Goal: Communication & Community: Participate in discussion

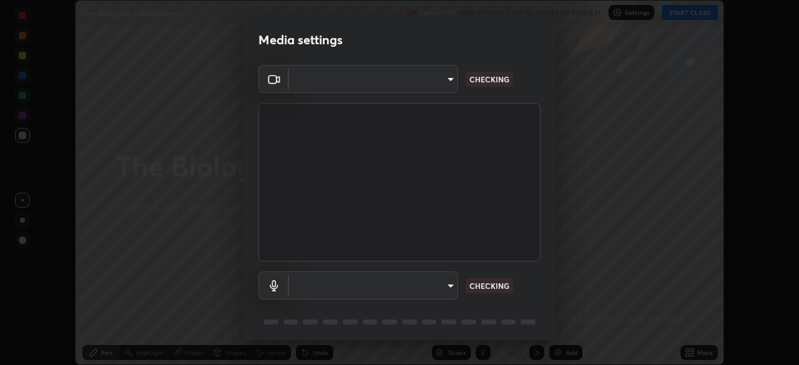
scroll to position [44, 0]
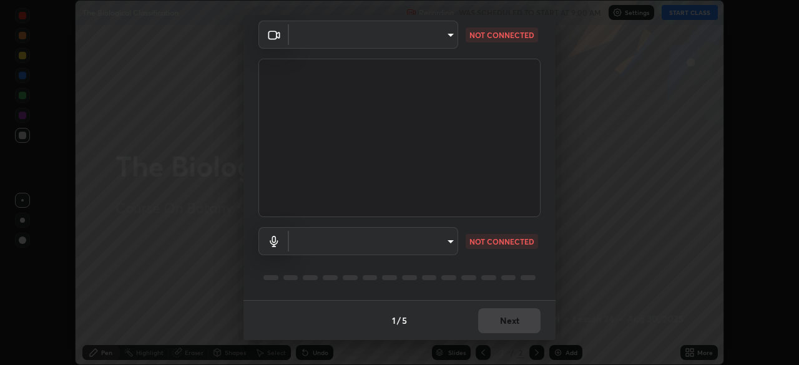
click at [453, 243] on body "Erase all The Biological Classification Recording WAS SCHEDULED TO START AT 9:0…" at bounding box center [399, 182] width 799 height 365
type input "f998bc4046c61b158ae604da705546672abda0c1808058386527230685057052"
type input "communications"
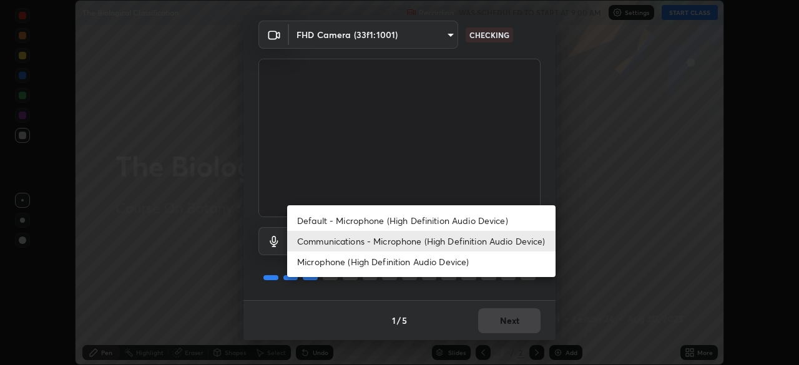
click at [361, 240] on li "Communications - Microphone (High Definition Audio Device)" at bounding box center [421, 241] width 268 height 21
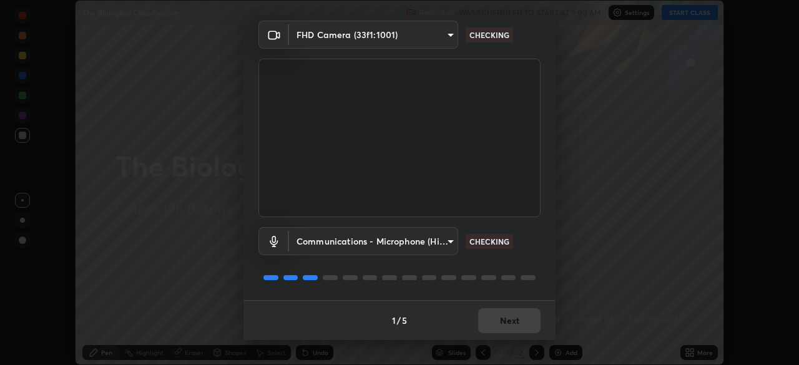
click at [501, 326] on div "1 / 5 Next" at bounding box center [400, 320] width 312 height 40
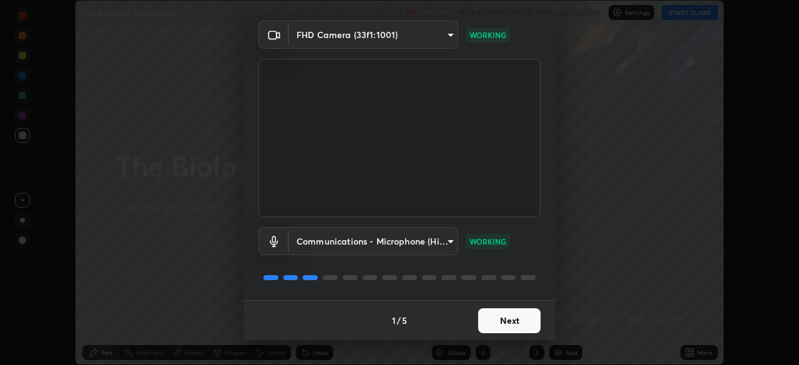
click at [498, 322] on button "Next" at bounding box center [509, 320] width 62 height 25
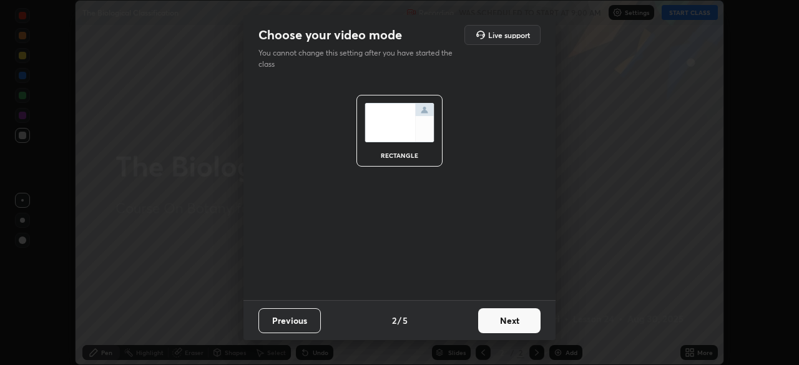
scroll to position [0, 0]
click at [500, 323] on button "Next" at bounding box center [509, 320] width 62 height 25
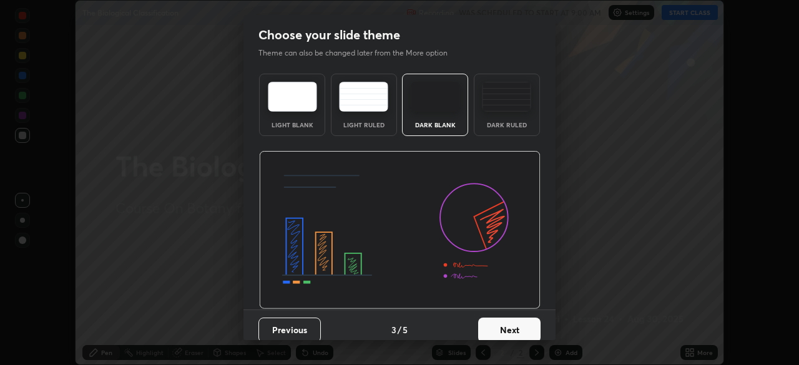
click at [508, 324] on button "Next" at bounding box center [509, 330] width 62 height 25
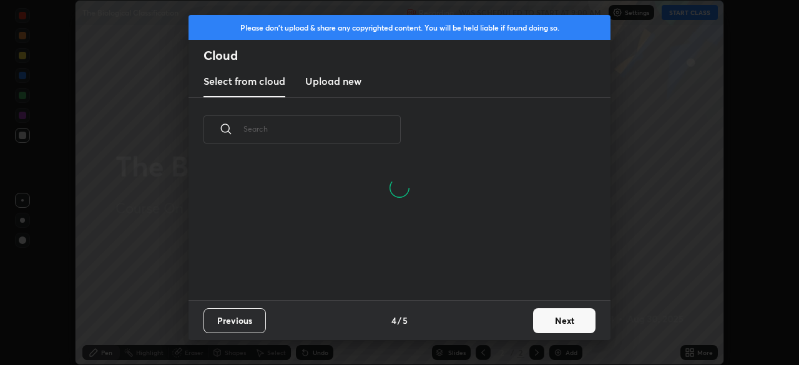
click at [540, 324] on button "Next" at bounding box center [564, 320] width 62 height 25
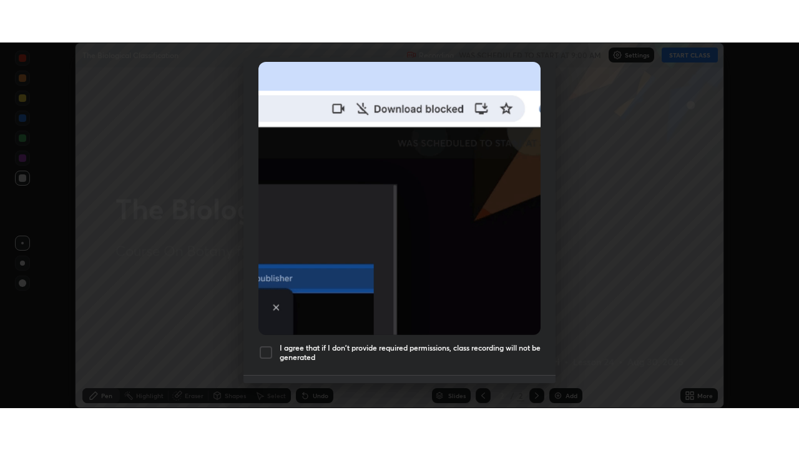
scroll to position [299, 0]
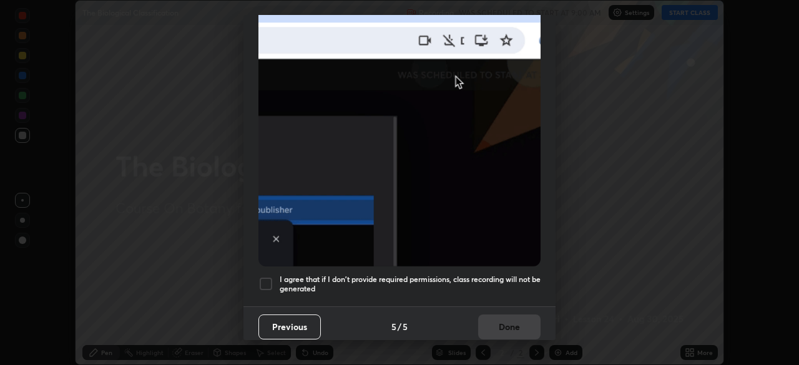
click at [265, 279] on div at bounding box center [265, 284] width 15 height 15
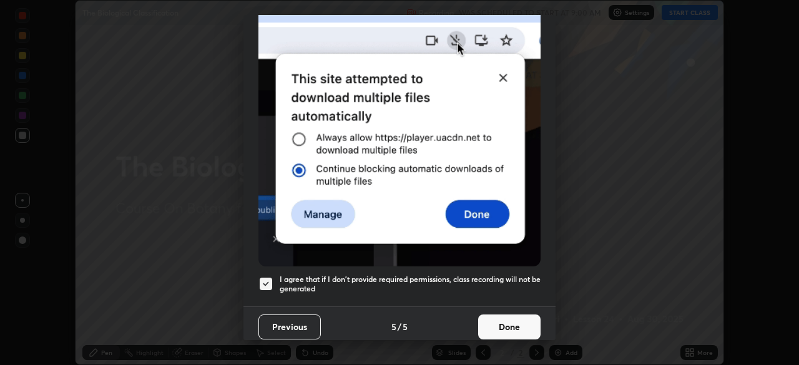
click at [496, 318] on button "Done" at bounding box center [509, 327] width 62 height 25
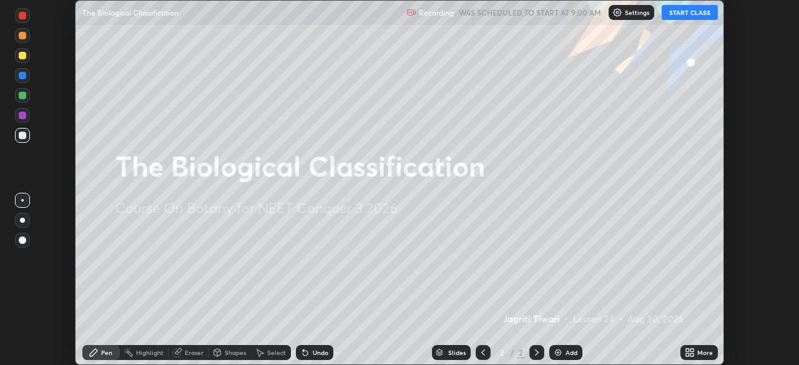
click at [679, 14] on button "START CLASS" at bounding box center [690, 12] width 56 height 15
click at [704, 355] on div "More" at bounding box center [705, 353] width 16 height 6
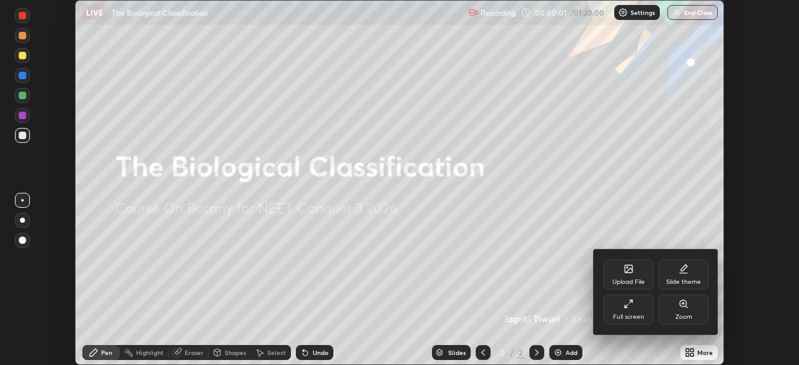
click at [637, 312] on div "Full screen" at bounding box center [629, 310] width 50 height 30
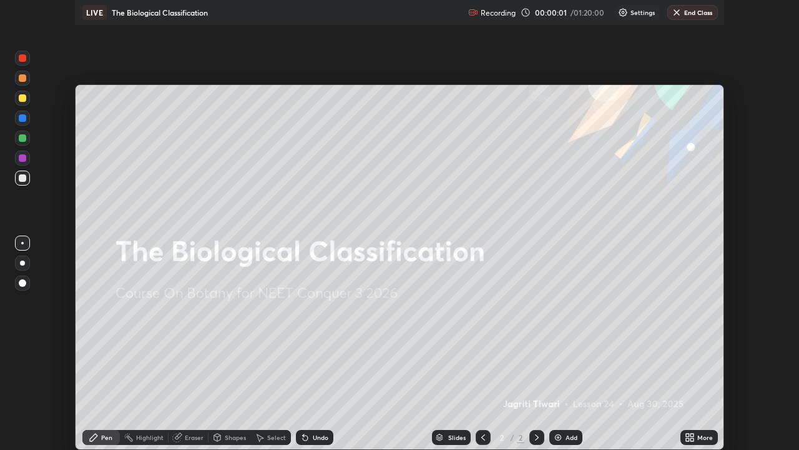
scroll to position [450, 799]
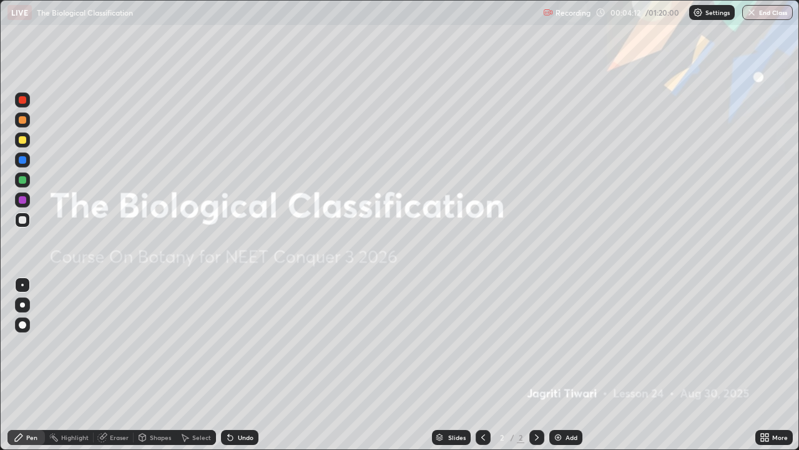
click at [559, 365] on div "Add" at bounding box center [565, 437] width 33 height 15
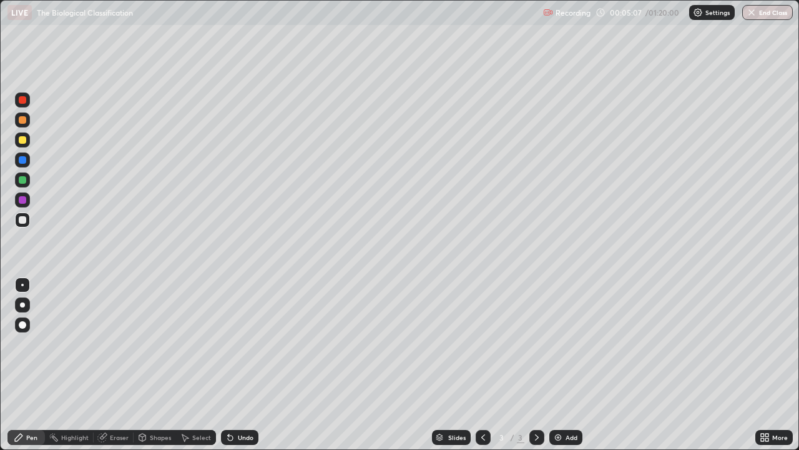
click at [24, 142] on div at bounding box center [22, 139] width 7 height 7
click at [21, 183] on div at bounding box center [22, 179] width 7 height 7
click at [581, 365] on div "Slides 3 / 3 Add" at bounding box center [506, 437] width 497 height 25
click at [566, 365] on div "Add" at bounding box center [572, 437] width 12 height 6
click at [22, 139] on div at bounding box center [22, 139] width 7 height 7
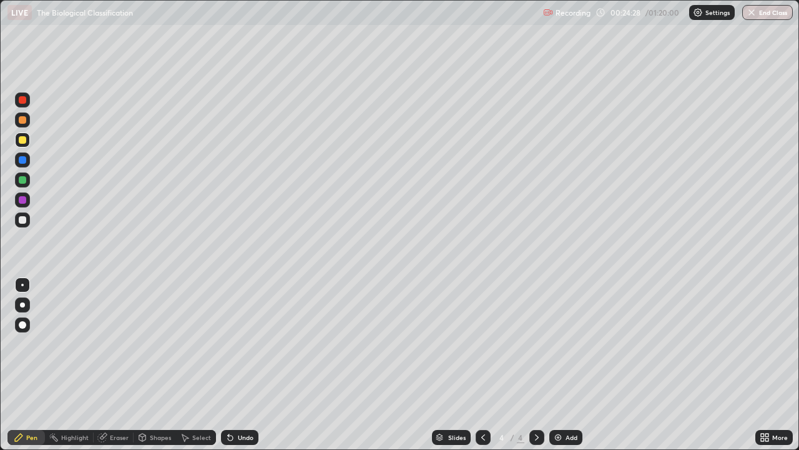
click at [566, 365] on div "Add" at bounding box center [572, 437] width 12 height 6
click at [483, 365] on icon at bounding box center [483, 437] width 10 height 10
click at [570, 365] on div "Add" at bounding box center [565, 437] width 33 height 15
click at [21, 178] on div at bounding box center [22, 179] width 7 height 7
click at [26, 218] on div at bounding box center [22, 219] width 7 height 7
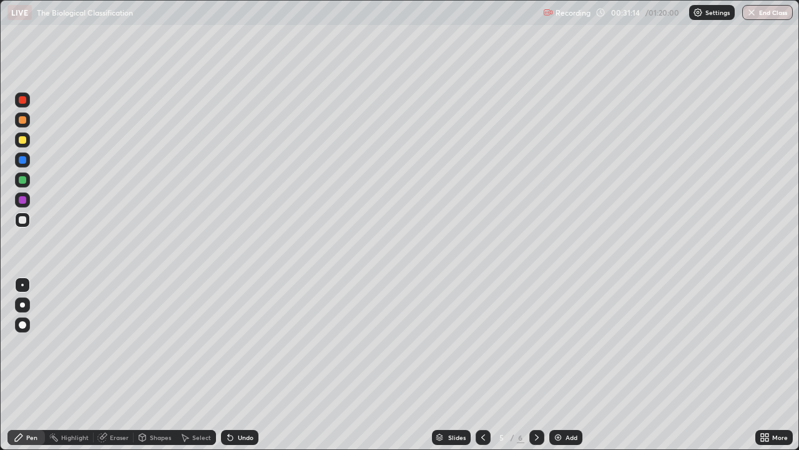
click at [18, 180] on div at bounding box center [22, 179] width 15 height 15
click at [24, 222] on div at bounding box center [22, 219] width 7 height 7
click at [534, 365] on div at bounding box center [536, 437] width 15 height 15
click at [113, 365] on div "Eraser" at bounding box center [119, 437] width 19 height 6
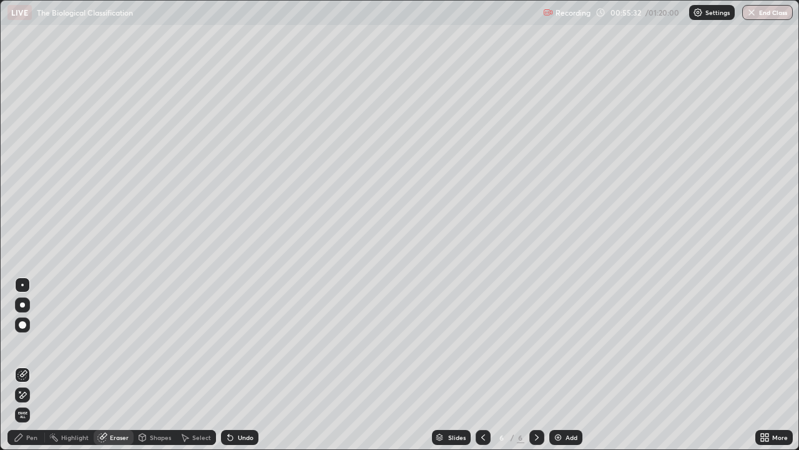
click at [33, 365] on div "Pen" at bounding box center [25, 437] width 37 height 15
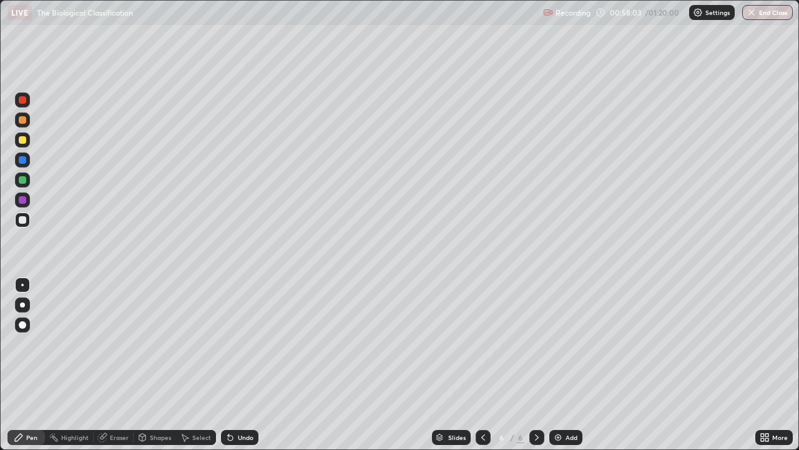
click at [564, 365] on div "Add" at bounding box center [565, 437] width 33 height 15
click at [25, 142] on div at bounding box center [22, 139] width 7 height 7
click at [22, 219] on div at bounding box center [22, 219] width 7 height 7
click at [233, 365] on icon at bounding box center [230, 437] width 10 height 10
click at [235, 365] on div "Undo" at bounding box center [239, 437] width 37 height 15
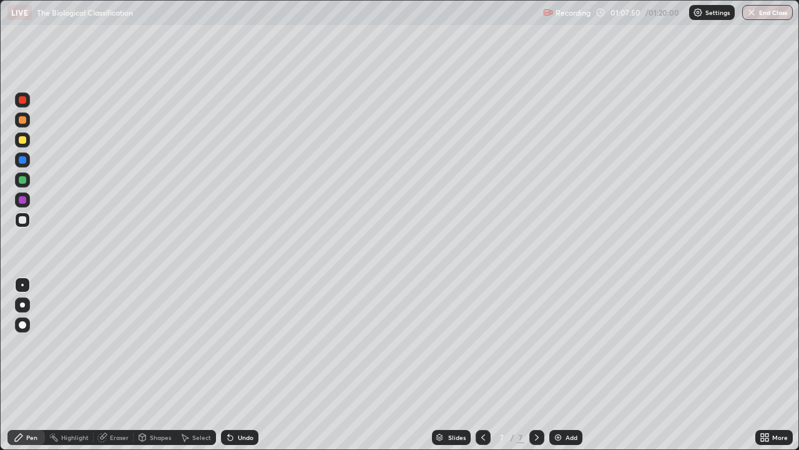
click at [579, 365] on div "Add" at bounding box center [565, 437] width 33 height 15
click at [566, 365] on div "Add" at bounding box center [572, 437] width 12 height 6
click at [244, 365] on div "Undo" at bounding box center [239, 437] width 37 height 15
click at [152, 365] on div "Shapes" at bounding box center [155, 437] width 42 height 15
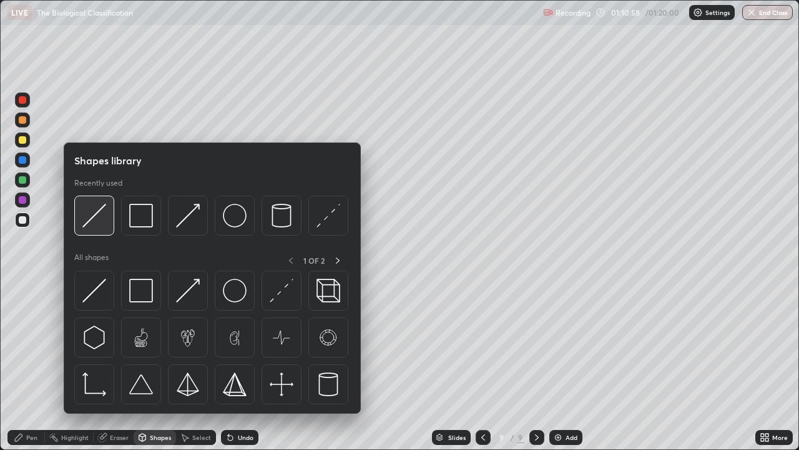
click at [100, 219] on img at bounding box center [94, 216] width 24 height 24
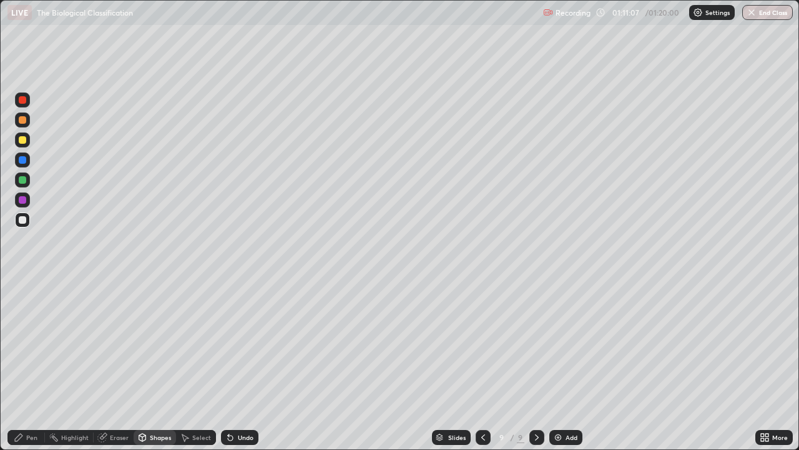
click at [32, 365] on div "Pen" at bounding box center [25, 437] width 37 height 15
click at [0, 365] on div "Setting up your live class" at bounding box center [399, 225] width 799 height 450
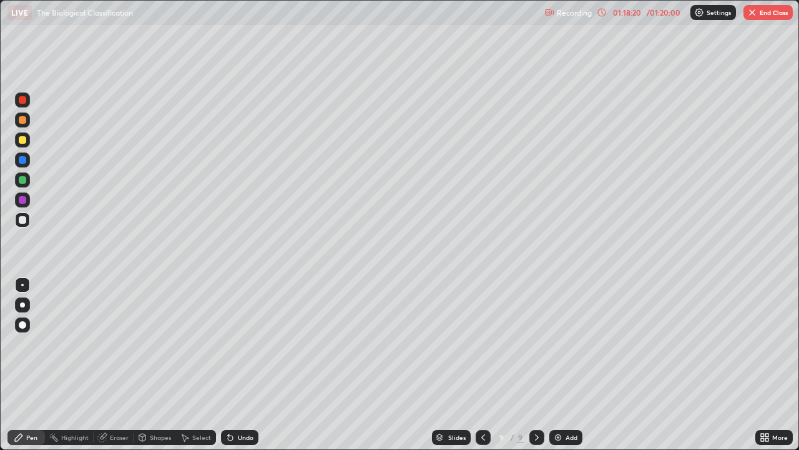
click at [241, 365] on div "Undo" at bounding box center [246, 437] width 16 height 6
click at [0, 365] on div "Setting up your live class" at bounding box center [399, 225] width 799 height 450
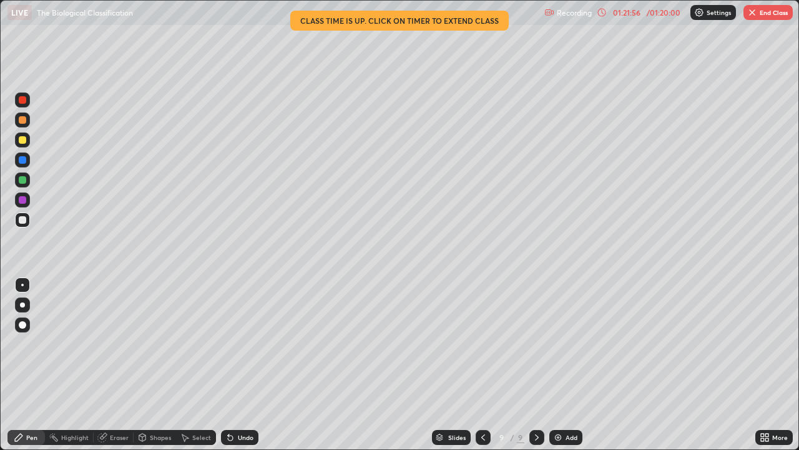
click at [759, 16] on button "End Class" at bounding box center [768, 12] width 49 height 15
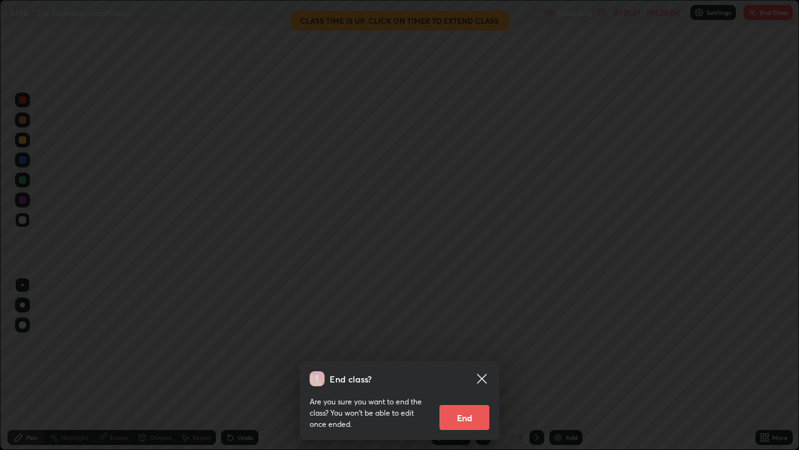
click at [468, 365] on button "End" at bounding box center [465, 417] width 50 height 25
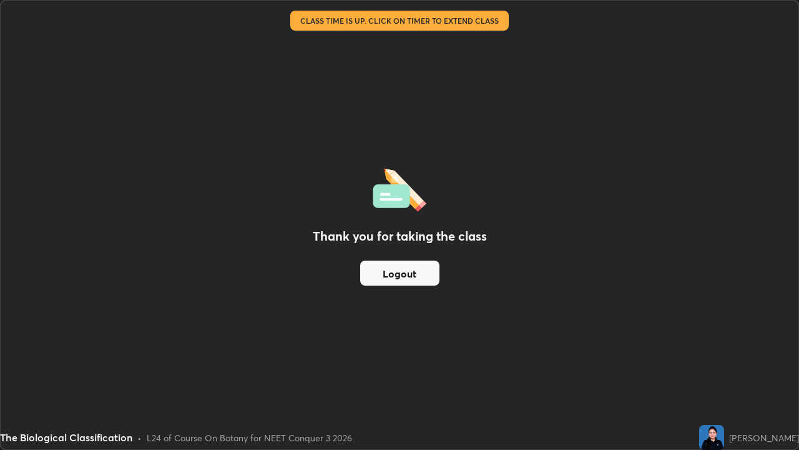
click at [411, 270] on button "Logout" at bounding box center [399, 272] width 79 height 25
click at [416, 270] on button "Logout" at bounding box center [399, 272] width 79 height 25
